Goal: Understand process/instructions: Learn how to perform a task or action

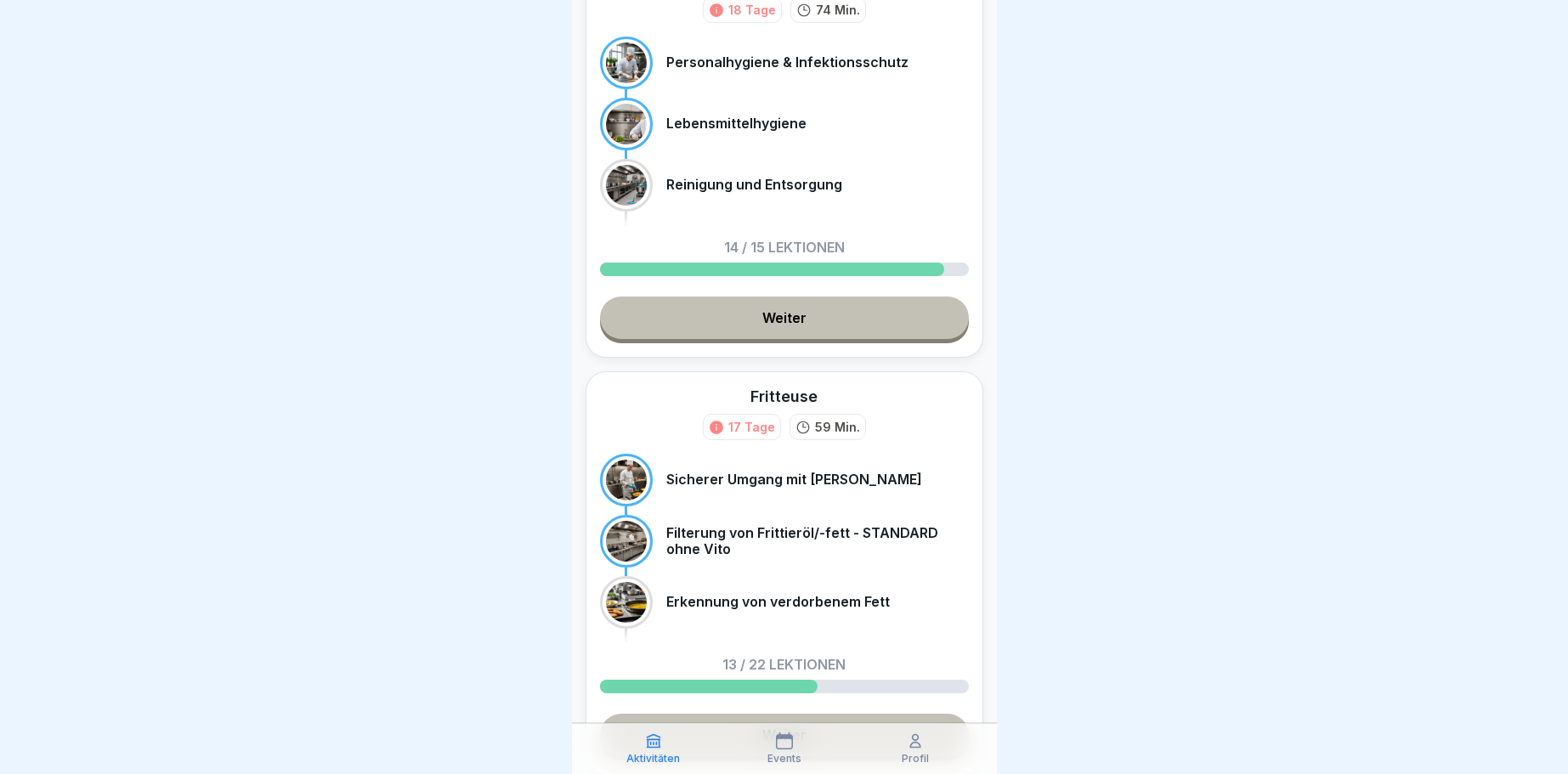
scroll to position [230, 0]
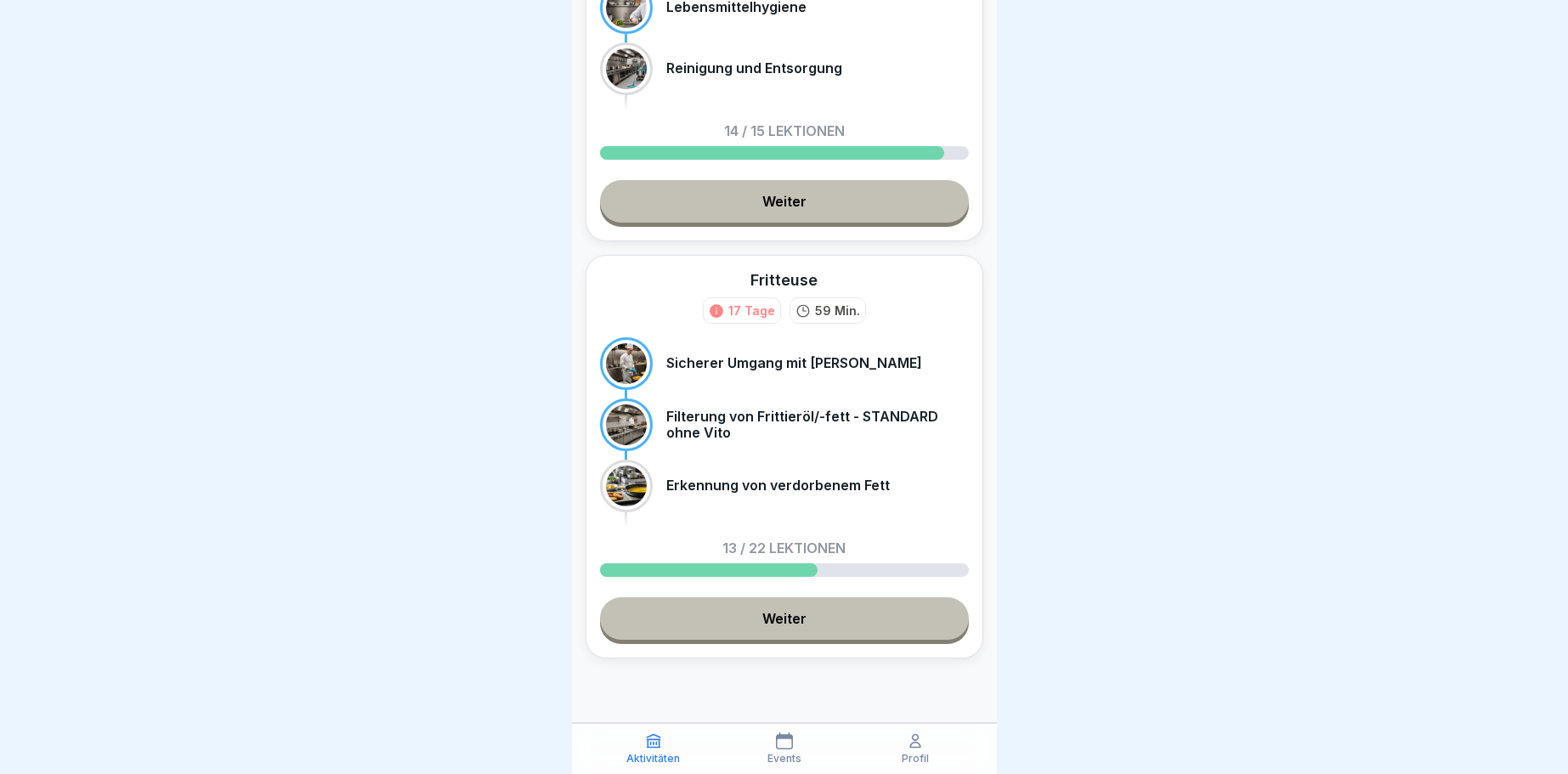
click at [799, 614] on link "Weiter" at bounding box center [784, 618] width 369 height 43
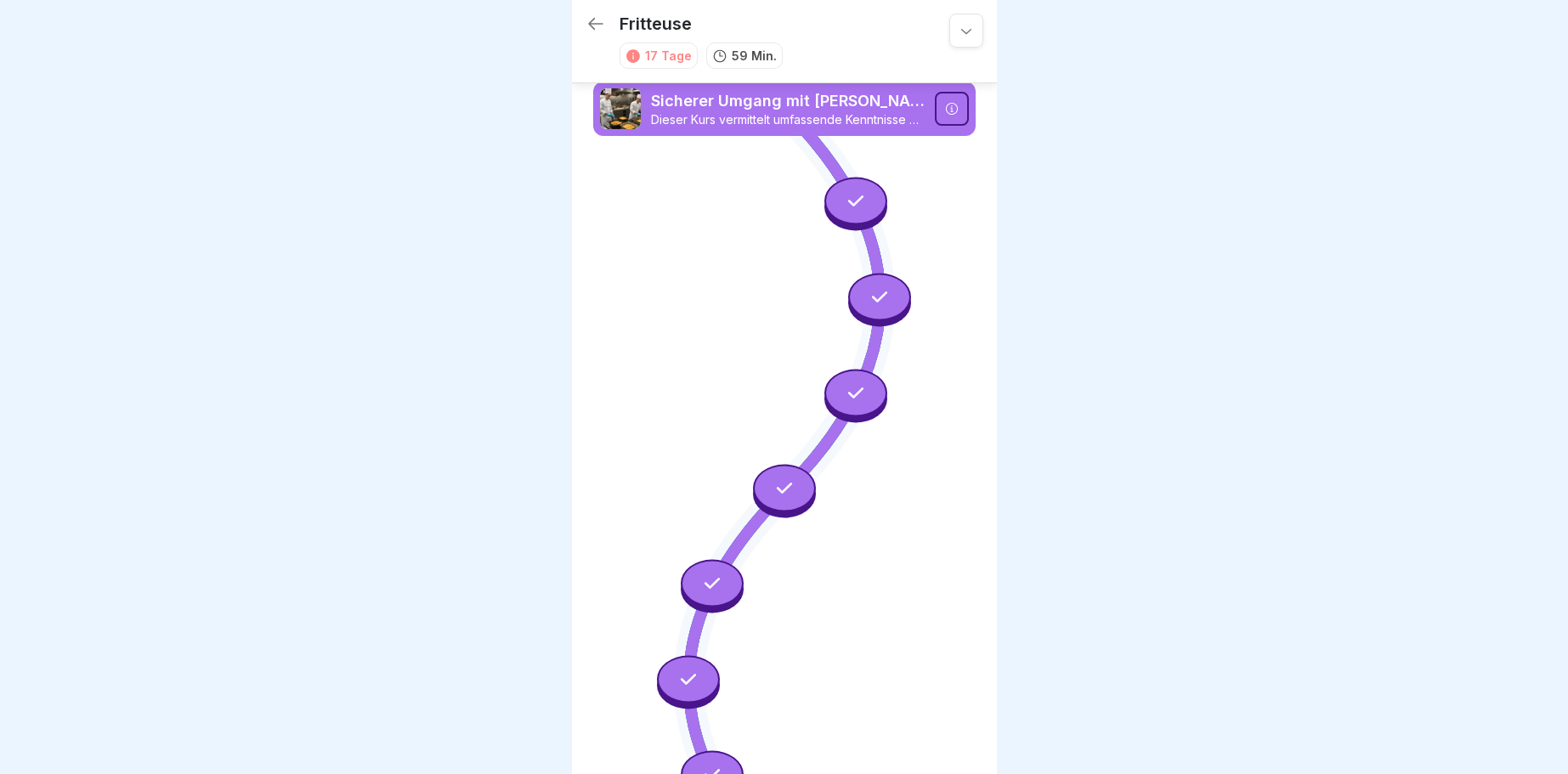
click at [591, 12] on div "Fritteuse 17 Tage 59 Min." at bounding box center [784, 42] width 425 height 83
click at [591, 29] on icon at bounding box center [595, 23] width 20 height 20
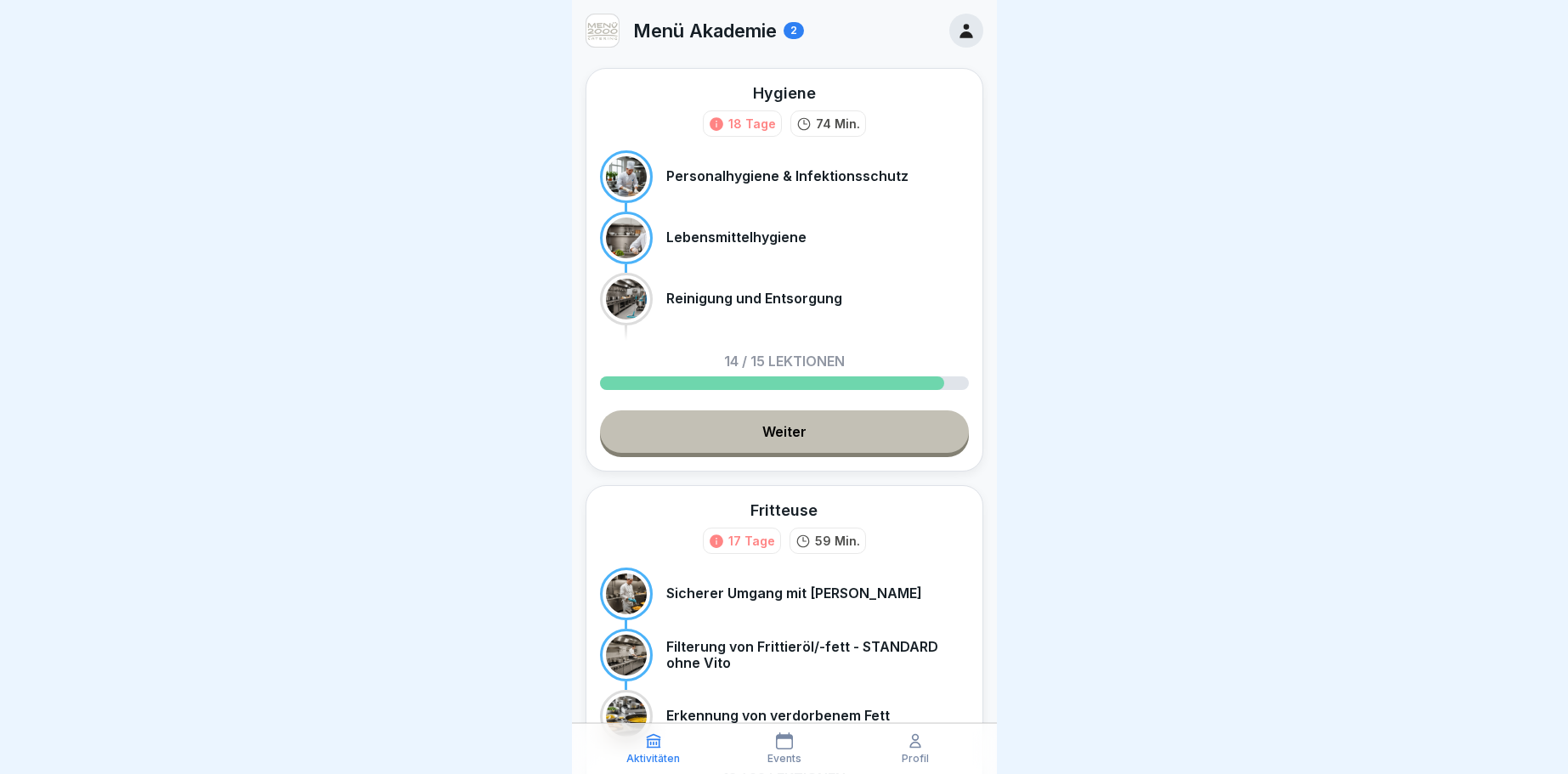
click at [717, 27] on p "Menü Akademie" at bounding box center [705, 30] width 143 height 22
click at [968, 31] on icon at bounding box center [966, 30] width 18 height 18
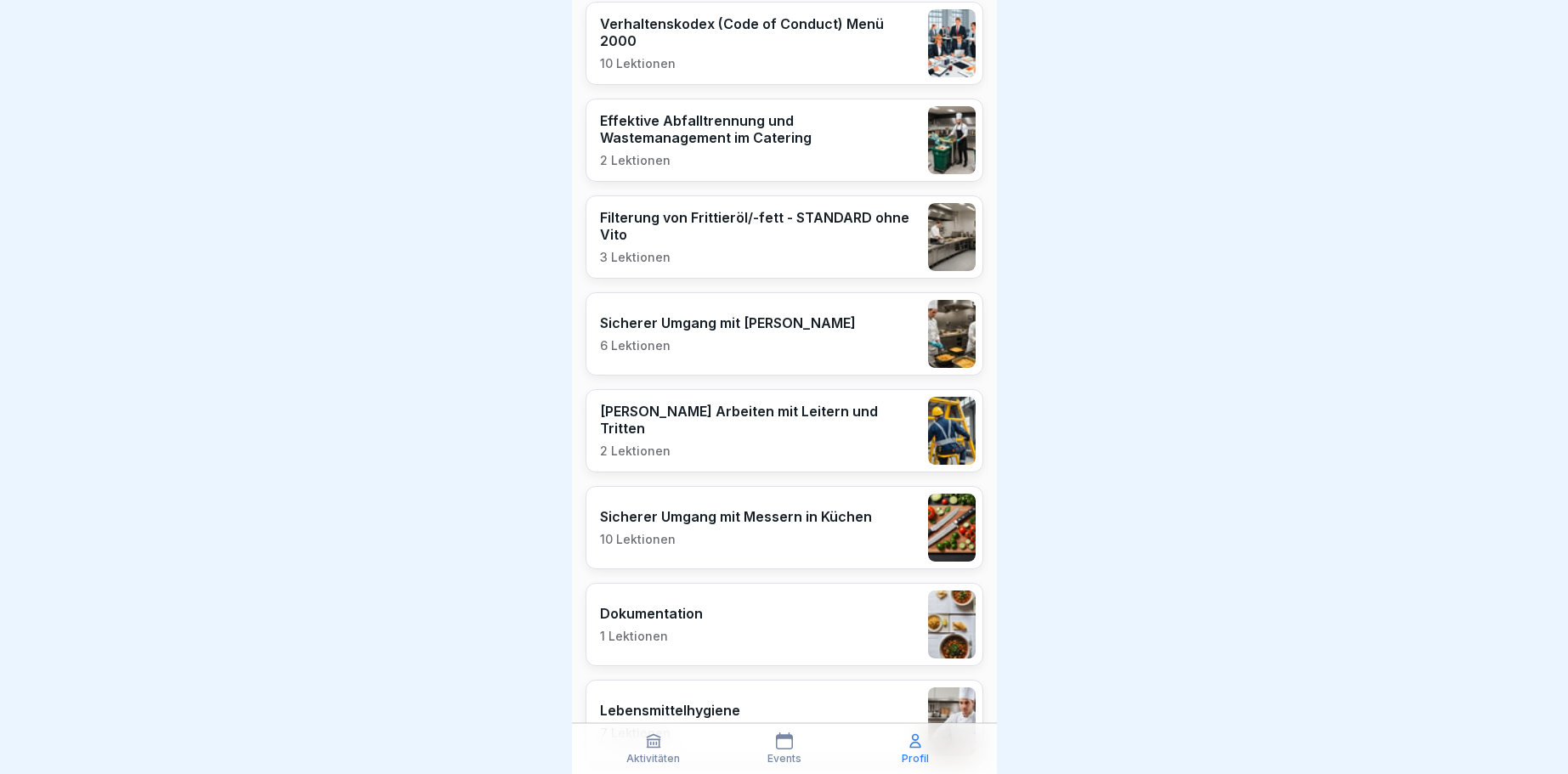
scroll to position [901, 0]
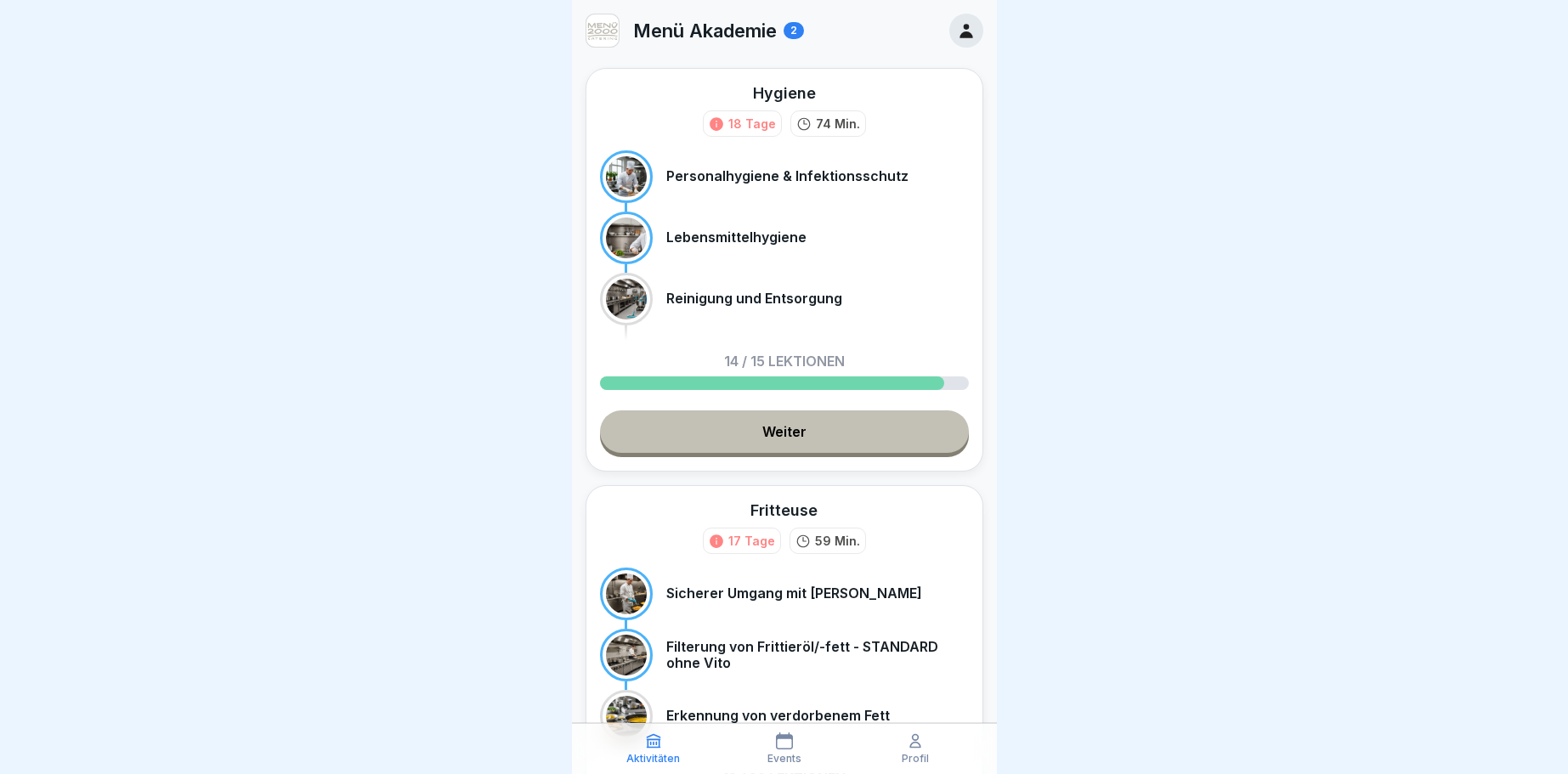
click at [978, 28] on div at bounding box center [966, 30] width 34 height 34
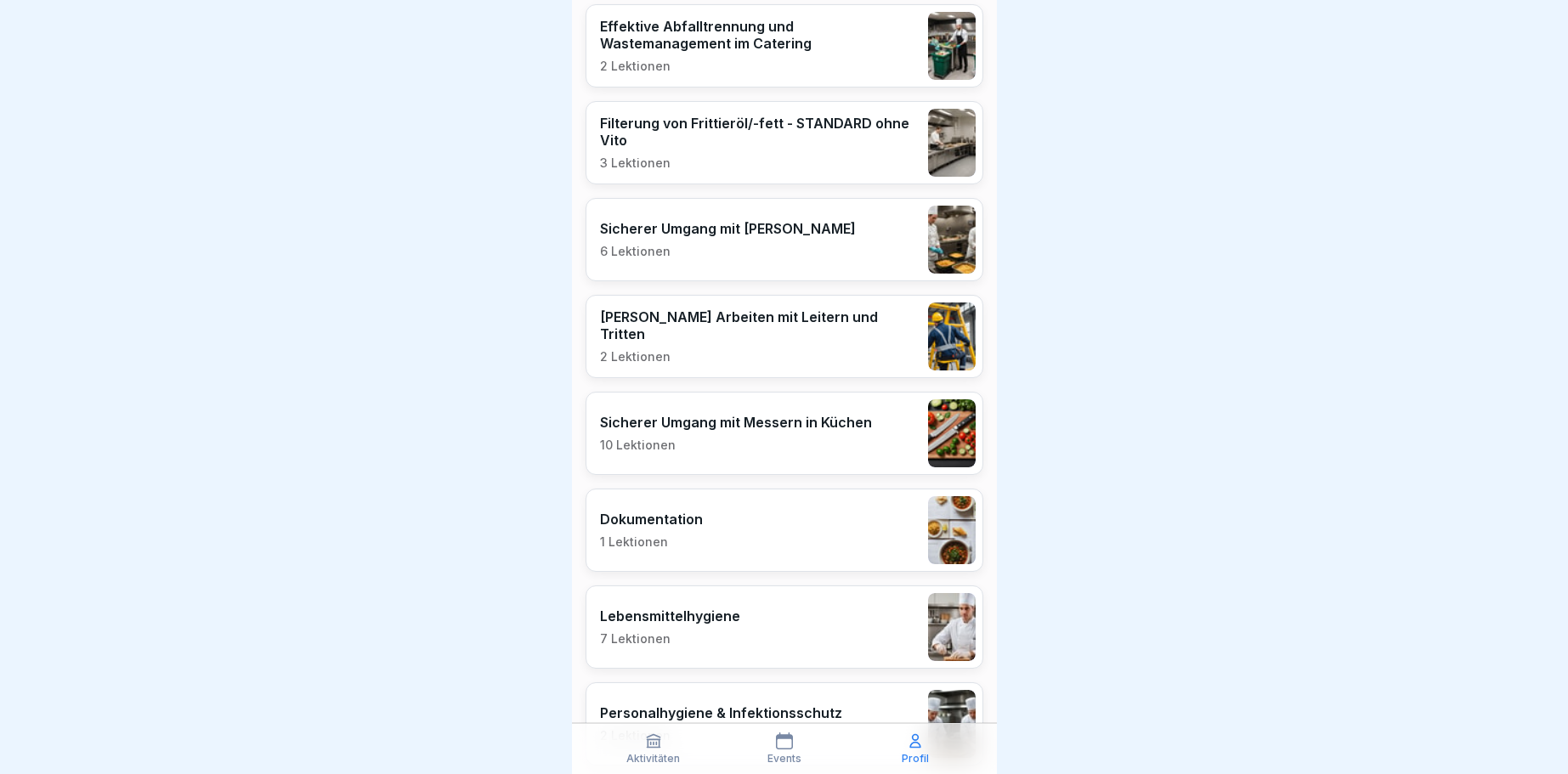
scroll to position [901, 0]
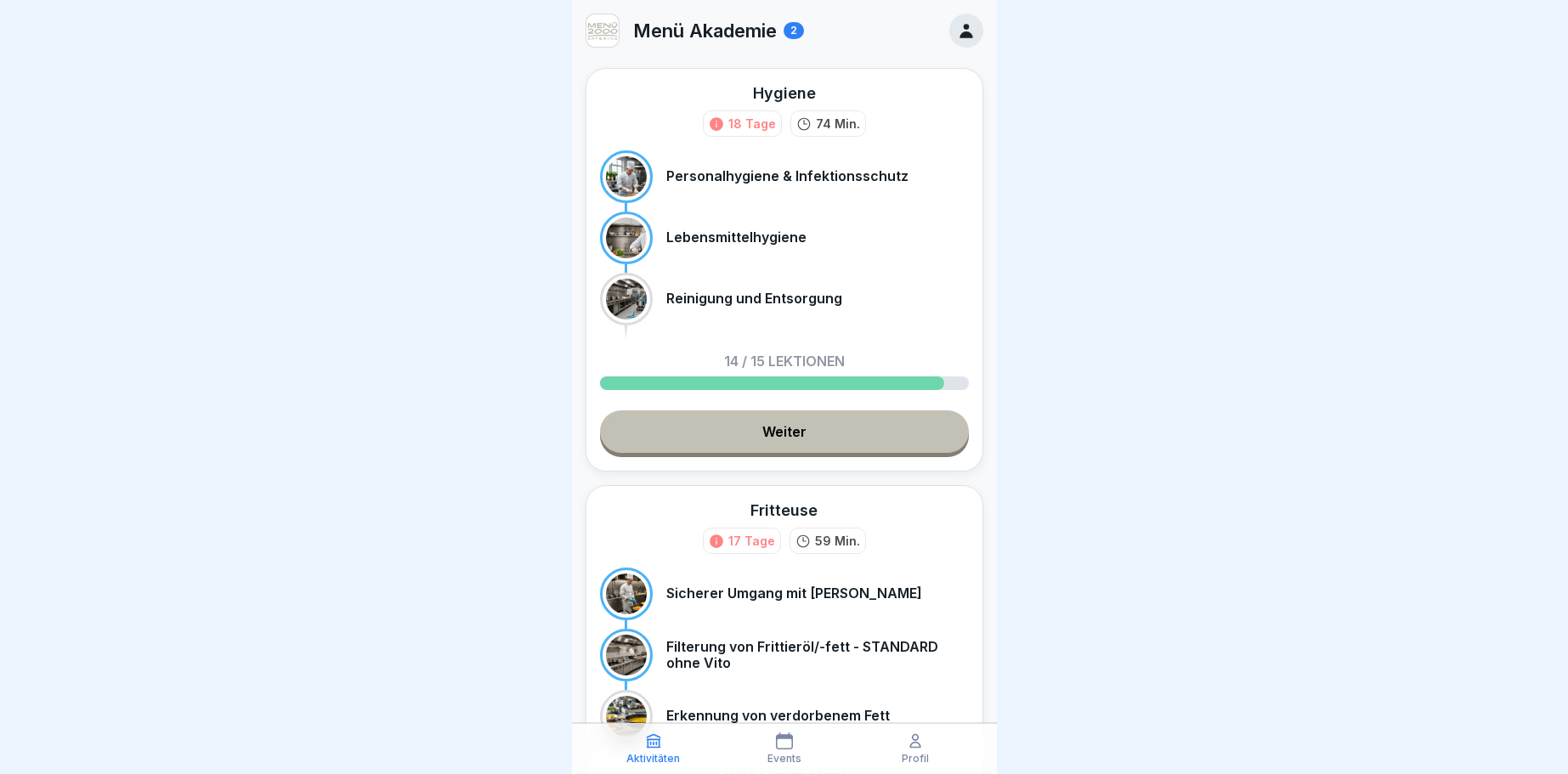
click at [781, 418] on link "Weiter" at bounding box center [784, 432] width 369 height 43
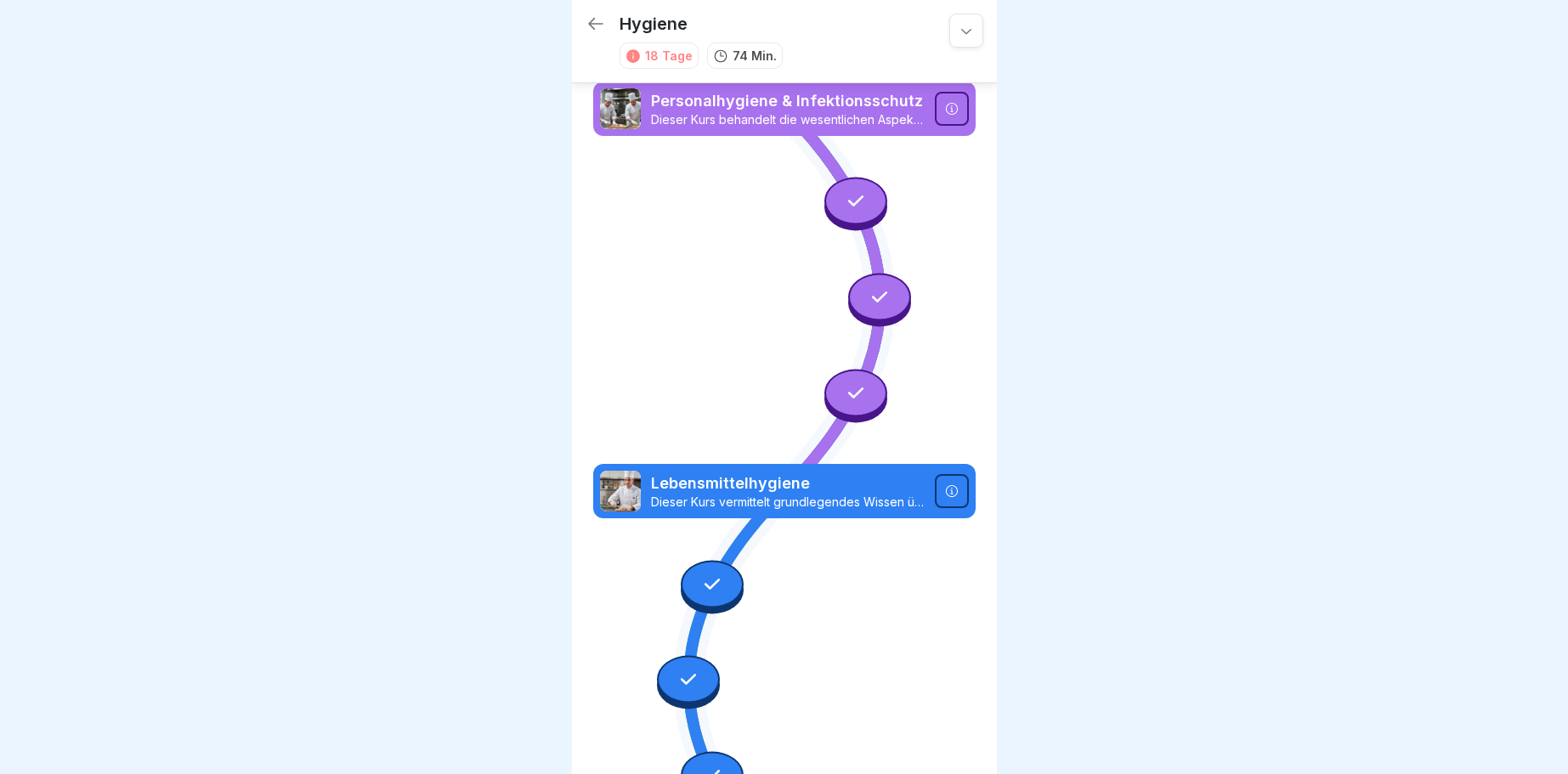
click at [587, 19] on icon at bounding box center [595, 23] width 20 height 20
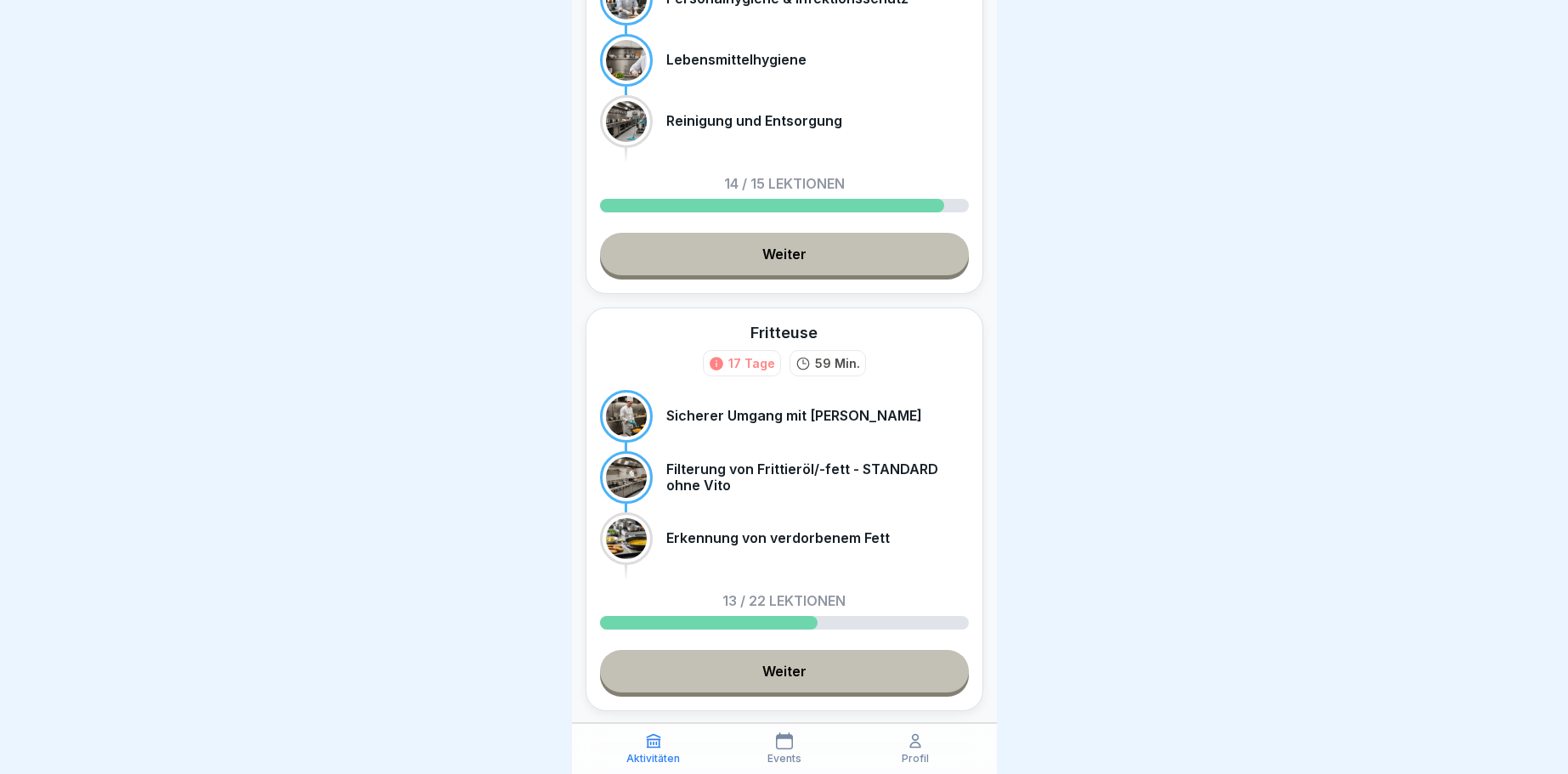
scroll to position [230, 0]
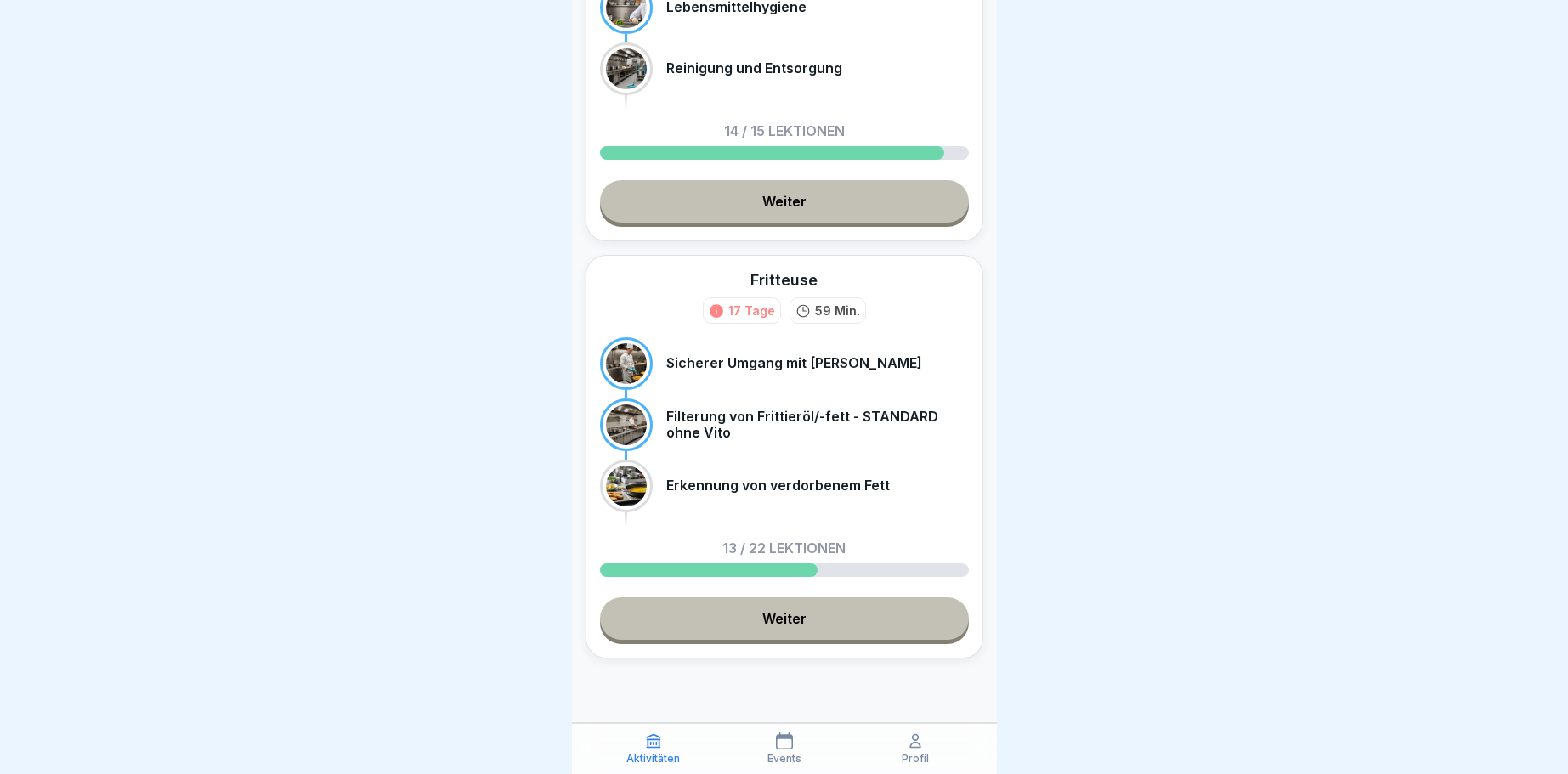
click at [788, 614] on link "Weiter" at bounding box center [784, 618] width 369 height 43
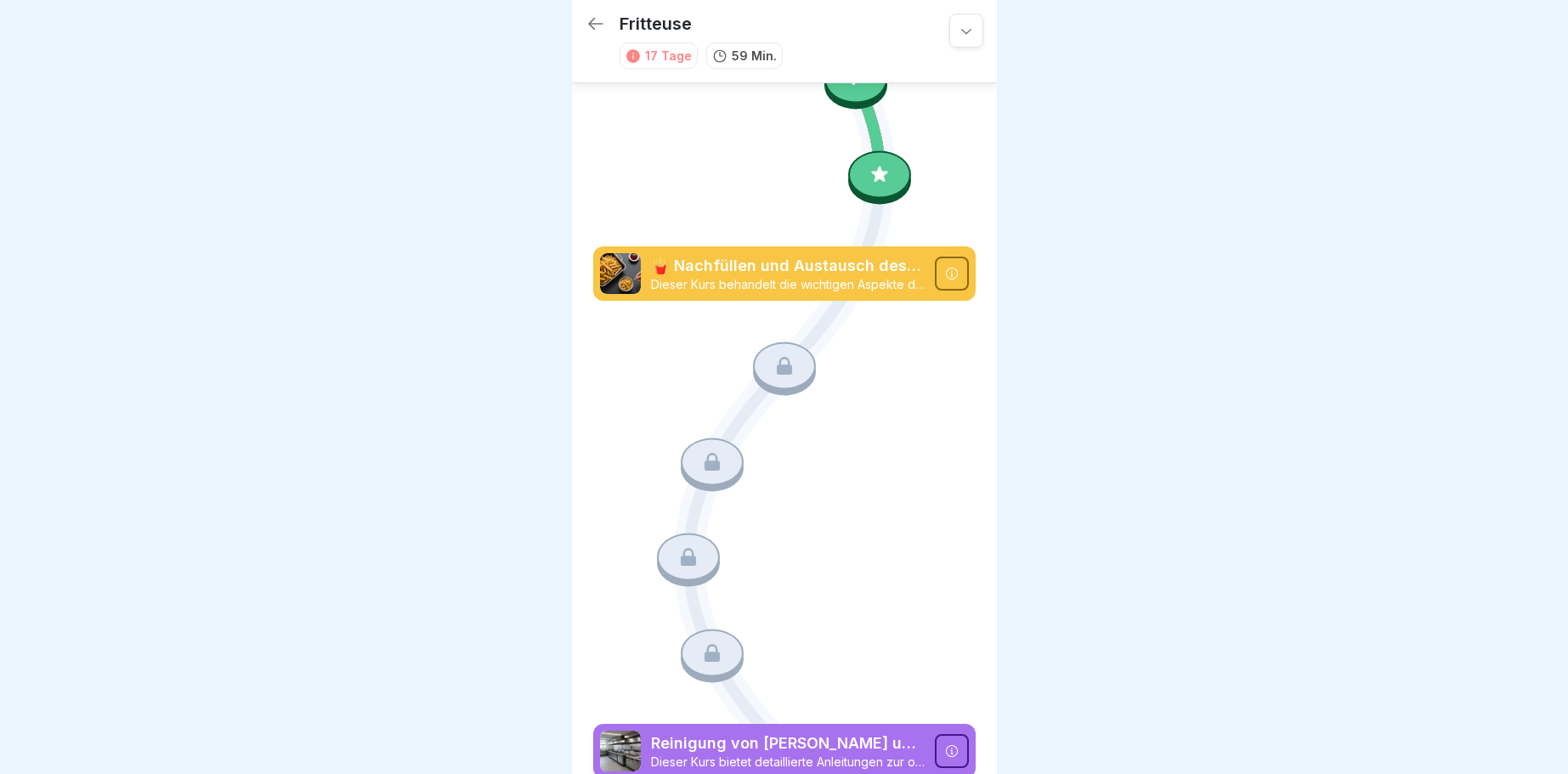
scroll to position [1646, 0]
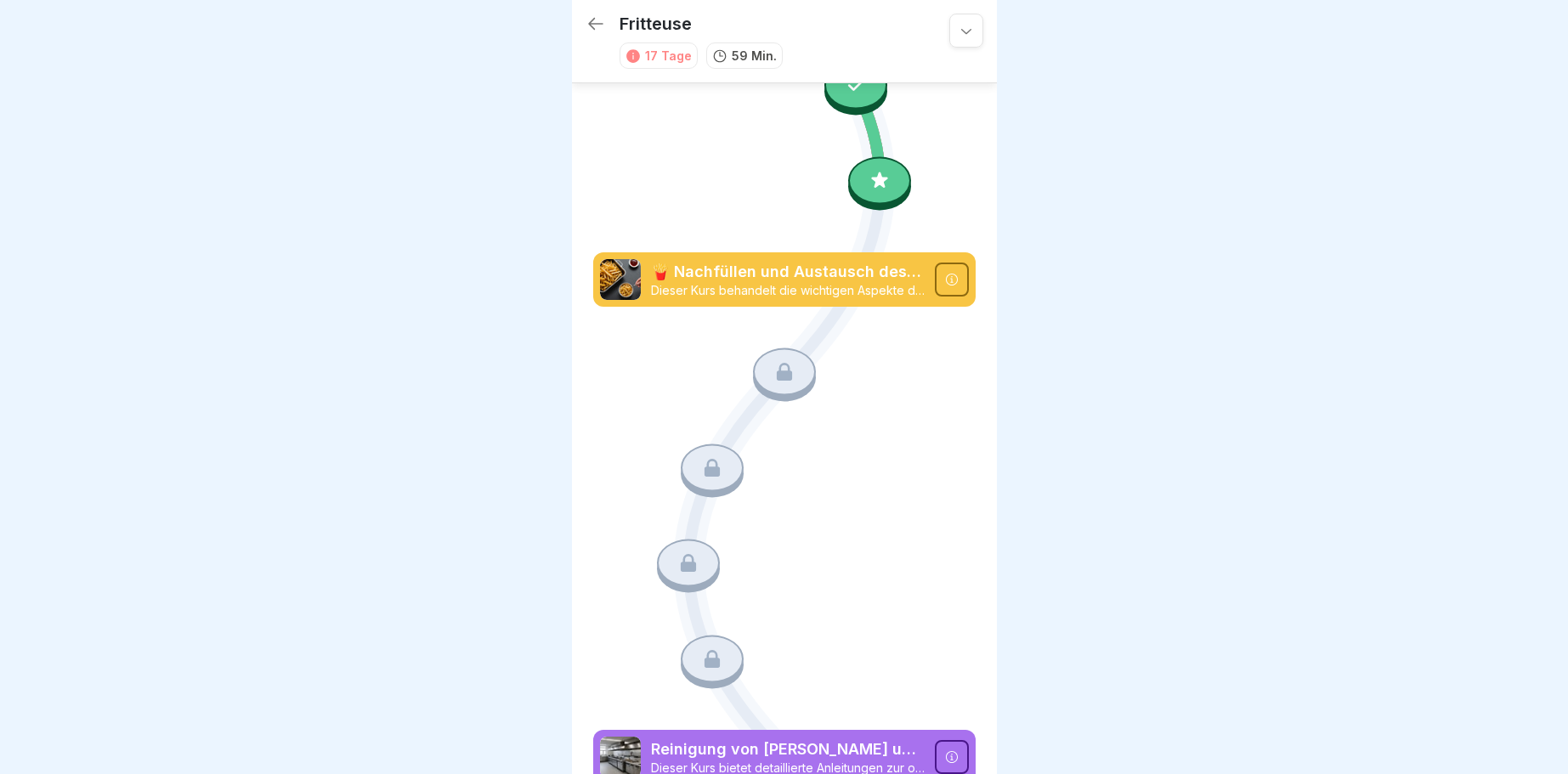
click at [791, 364] on div at bounding box center [784, 372] width 63 height 47
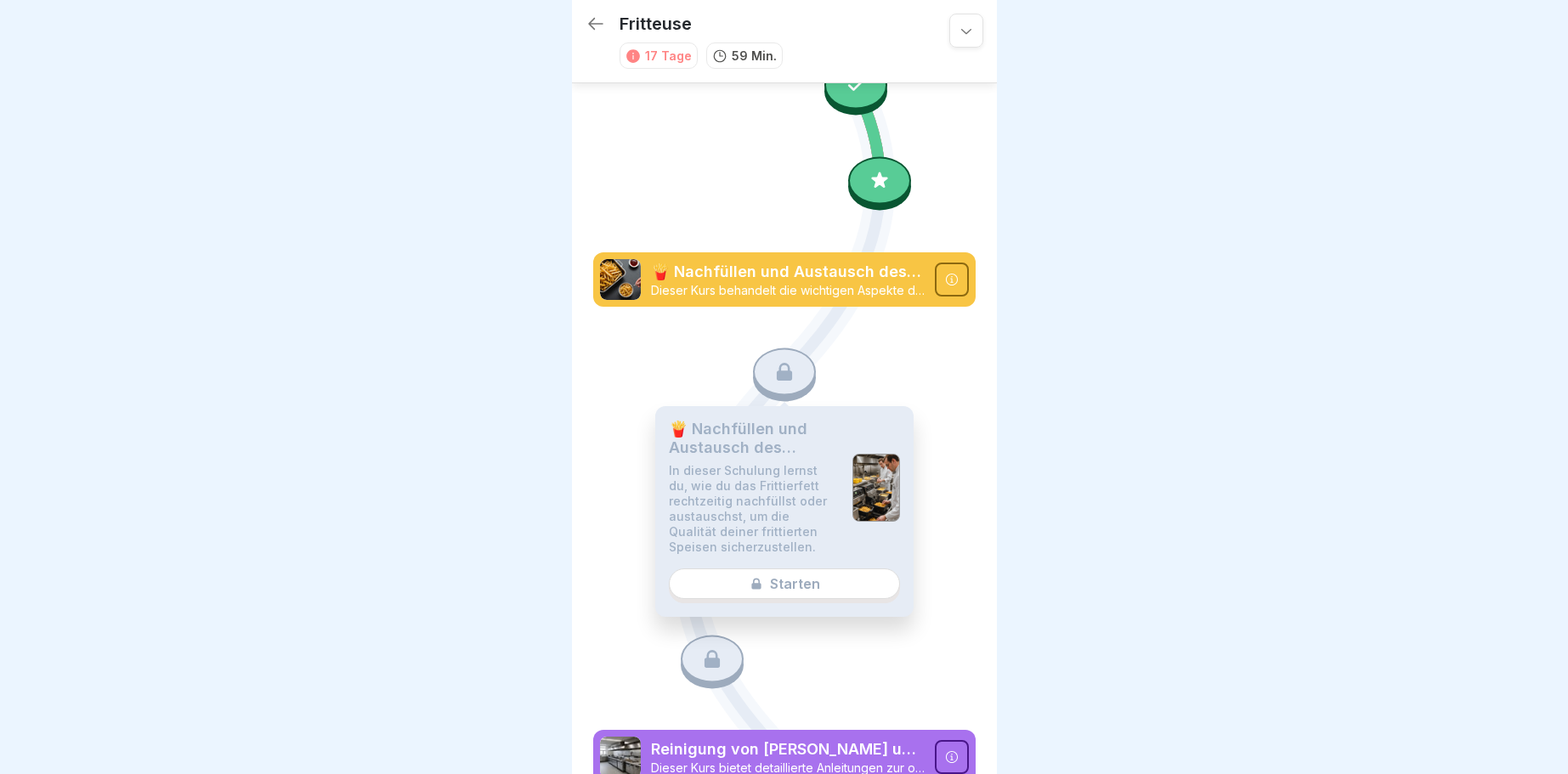
click at [803, 581] on div "🍟 Nachfüllen und Austausch des Frittierfettes In dieser Schulung lernst du, wie…" at bounding box center [784, 512] width 258 height 211
click at [774, 371] on div at bounding box center [784, 372] width 63 height 47
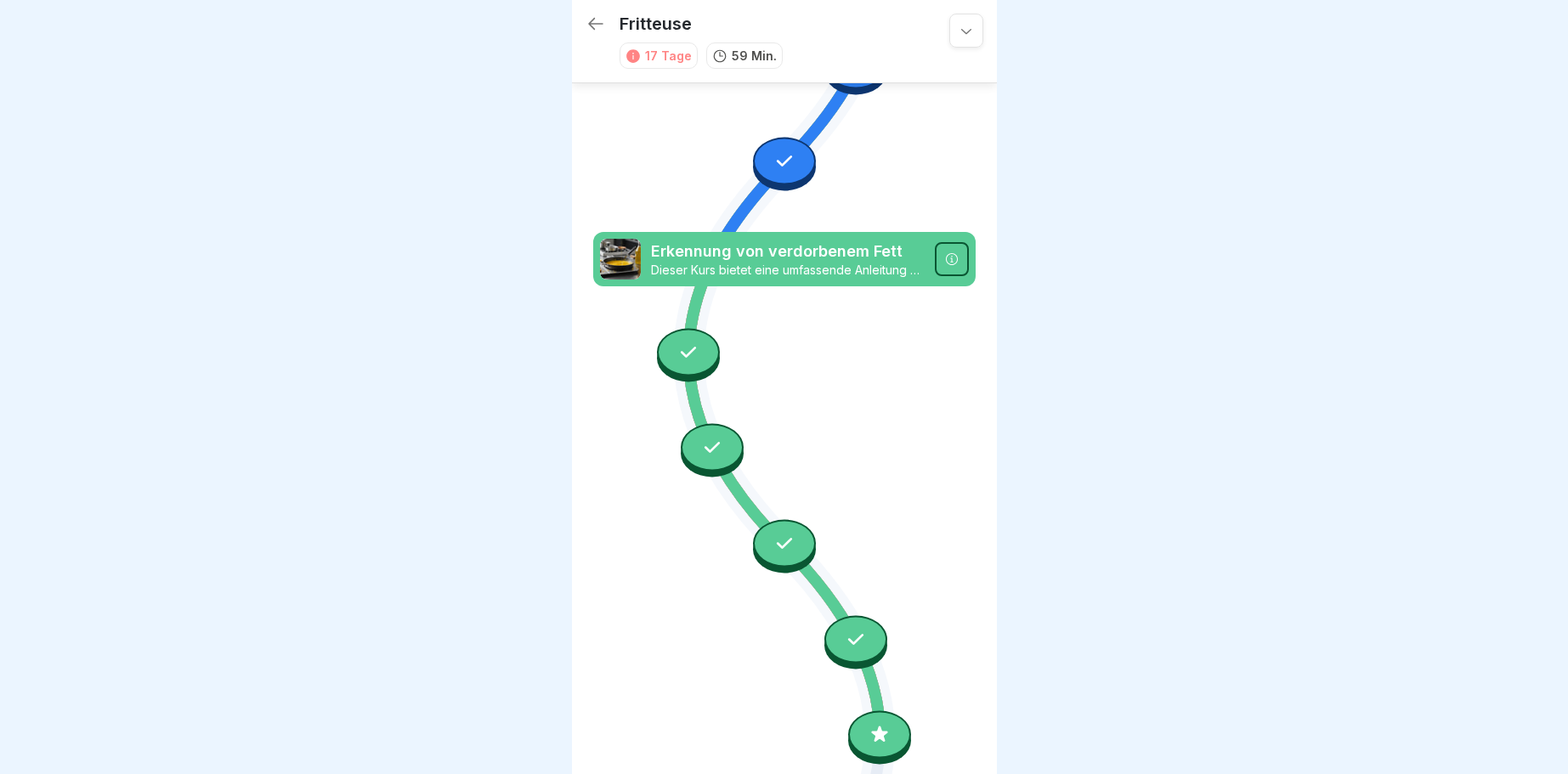
scroll to position [1223, 0]
